Goal: Transaction & Acquisition: Purchase product/service

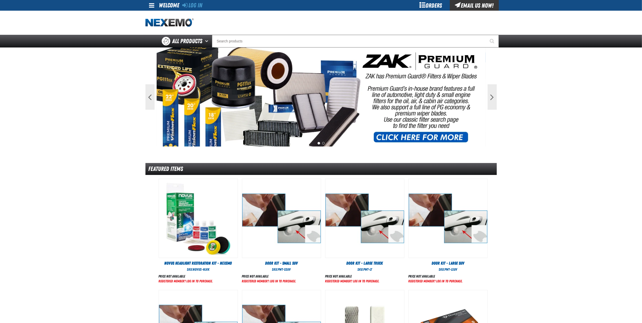
click at [204, 4] on div "Log In Log In Welcome Log In Orders Email Us Now!" at bounding box center [321, 5] width 356 height 11
click at [201, 4] on link "Log In" at bounding box center [193, 5] width 20 height 7
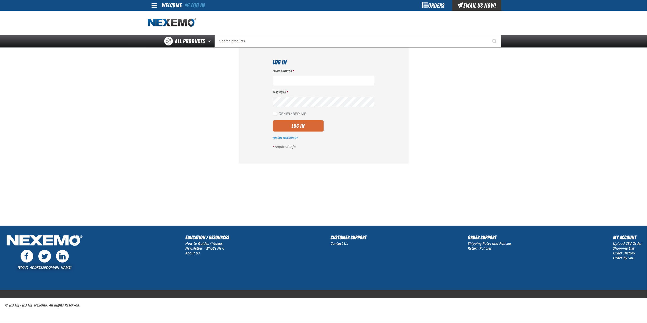
type input "[EMAIL_ADDRESS][DOMAIN_NAME]"
click at [306, 128] on button "Log In" at bounding box center [298, 125] width 51 height 11
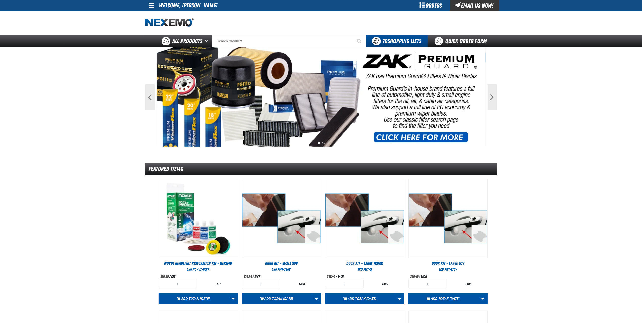
click at [436, 3] on div "Orders" at bounding box center [431, 5] width 38 height 11
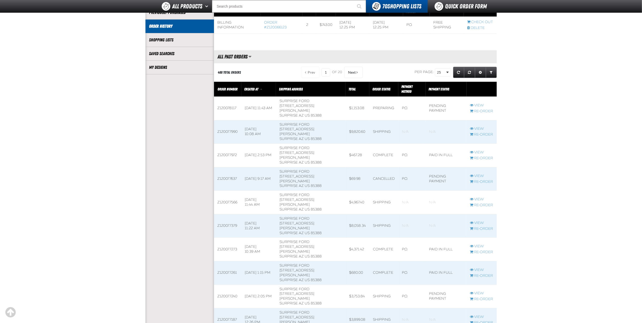
scroll to position [135, 0]
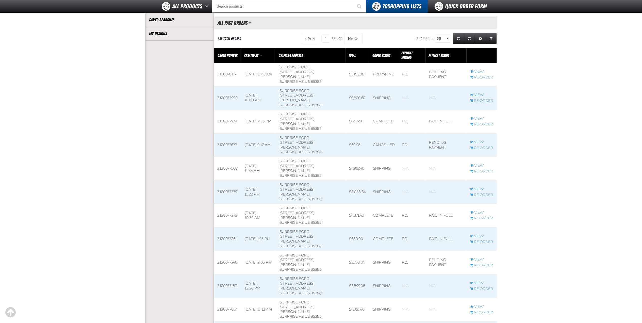
click at [481, 69] on link "View" at bounding box center [481, 71] width 23 height 5
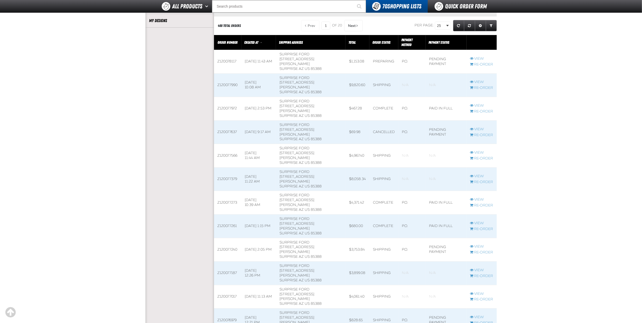
scroll to position [135, 0]
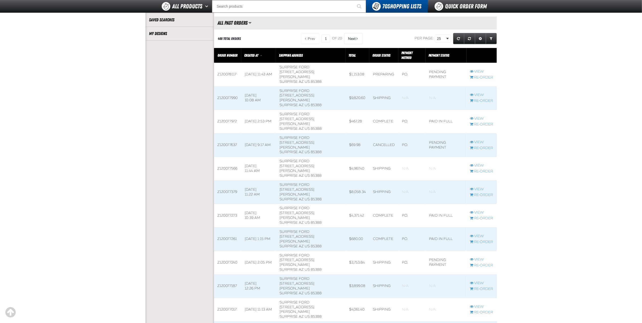
click at [233, 110] on span at bounding box center [227, 121] width 27 height 23
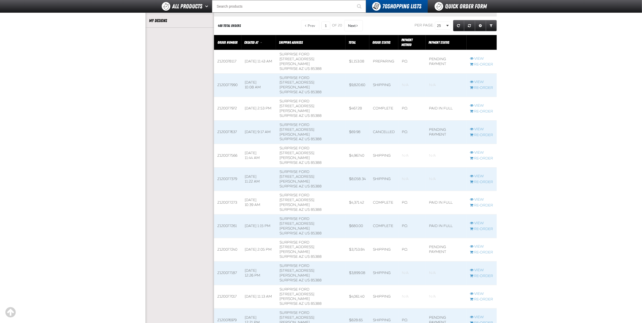
scroll to position [135, 0]
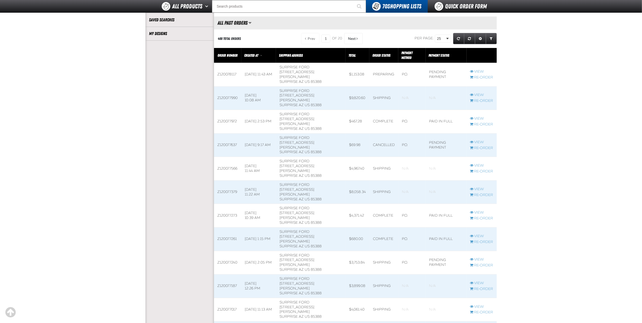
click at [227, 134] on span at bounding box center [227, 145] width 27 height 23
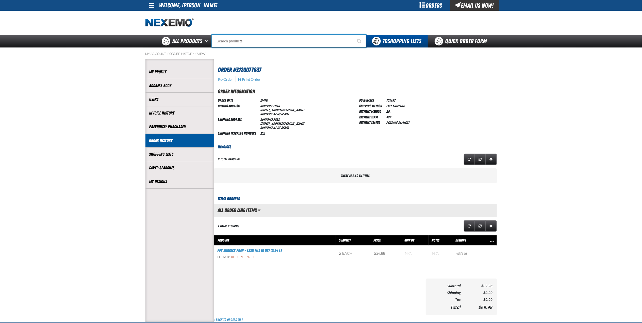
click at [244, 37] on input "Search" at bounding box center [289, 41] width 154 height 13
click at [436, 3] on div "Orders" at bounding box center [431, 5] width 38 height 11
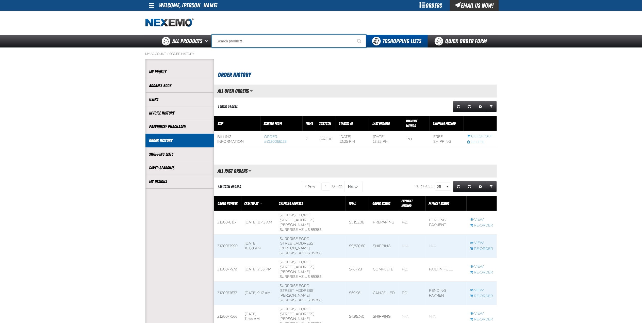
click at [244, 43] on input "Search" at bounding box center [289, 41] width 154 height 13
click at [271, 40] on input "Search" at bounding box center [289, 41] width 154 height 13
click at [320, 140] on span at bounding box center [326, 139] width 20 height 17
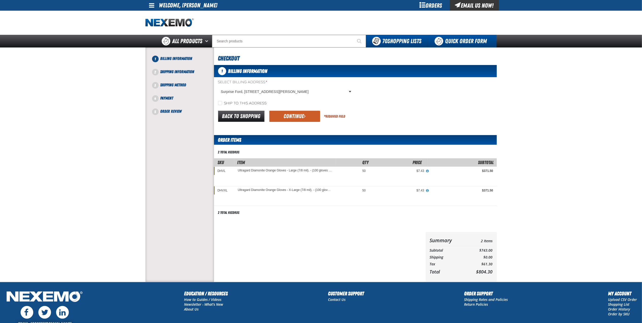
click at [450, 41] on link "Quick Order Form" at bounding box center [462, 41] width 69 height 13
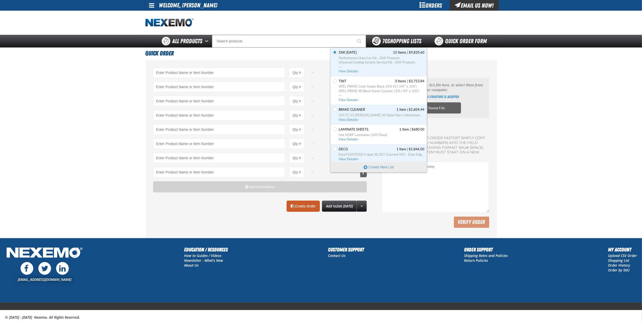
click at [400, 41] on span "70 Shopping Lists" at bounding box center [402, 41] width 39 height 7
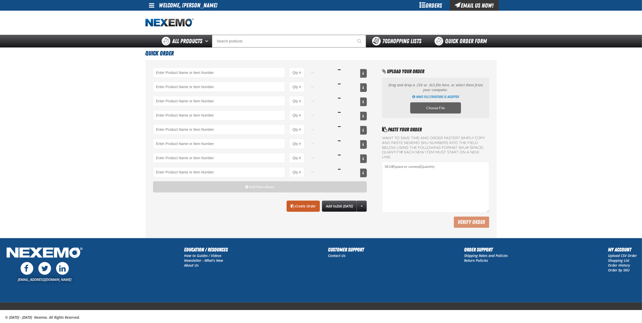
click at [400, 41] on span "70 Shopping Lists" at bounding box center [402, 41] width 39 height 7
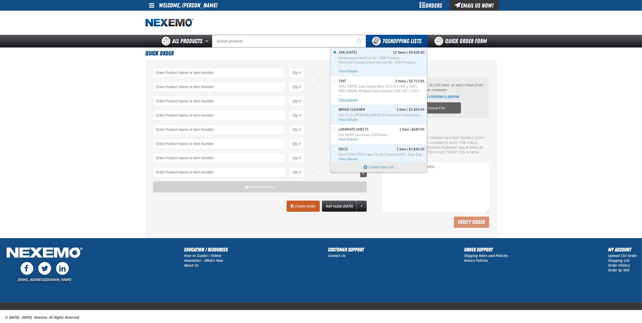
click at [379, 87] on span "XPEL PRIME Color Stable Black 35% VLT (40" x 100')" at bounding box center [382, 86] width 86 height 5
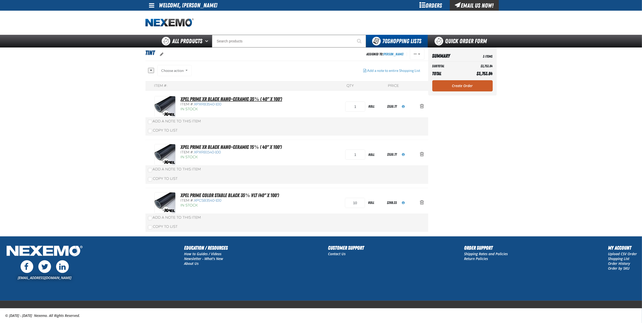
click at [238, 100] on link "XPEL PRIME XR Black Nano-Ceramic 35% ( 40" x 100')" at bounding box center [232, 99] width 102 height 6
